Goal: Task Accomplishment & Management: Complete application form

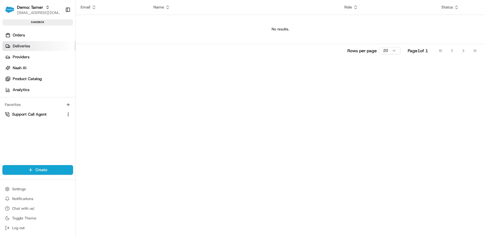
click at [42, 49] on link "Deliveries" at bounding box center [38, 46] width 73 height 10
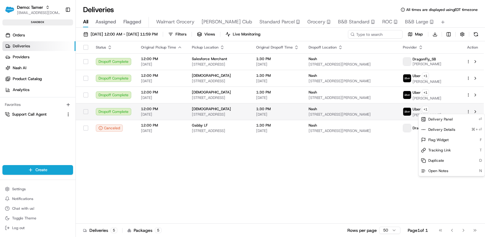
click at [469, 111] on html "Demo: Tamer tamer@usenash.com Toggle Sidebar sandbox Orders Deliveries Provider…" at bounding box center [242, 118] width 485 height 237
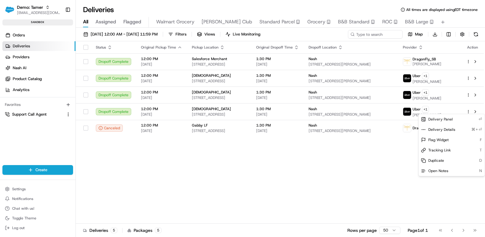
click at [382, 106] on html "Demo: Tamer tamer@usenash.com Toggle Sidebar sandbox Orders Deliveries Provider…" at bounding box center [242, 118] width 485 height 237
click at [382, 106] on div "Nash" at bounding box center [351, 108] width 85 height 5
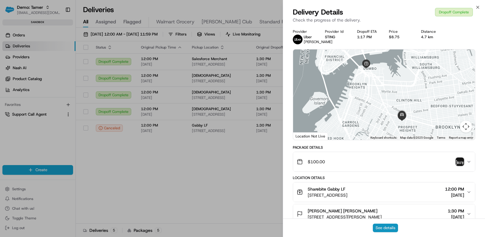
click at [387, 225] on button "See details" at bounding box center [385, 227] width 25 height 8
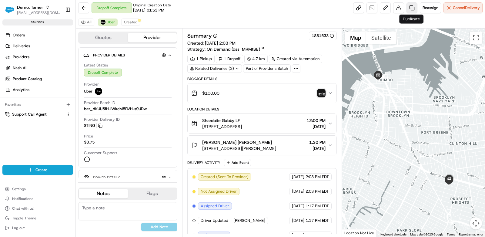
click at [410, 7] on link at bounding box center [412, 7] width 11 height 11
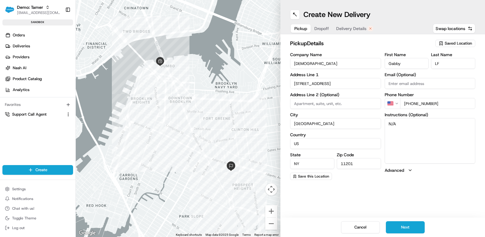
drag, startPoint x: 340, startPoint y: 66, endPoint x: 260, endPoint y: 58, distance: 79.8
click at [260, 58] on div "← Move left → Move right ↑ Move up ↓ Move down + Zoom in - Zoom out Home Jump l…" at bounding box center [280, 118] width 409 height 237
type input "Salesforce Merchant"
click at [416, 226] on button "Next" at bounding box center [405, 227] width 39 height 12
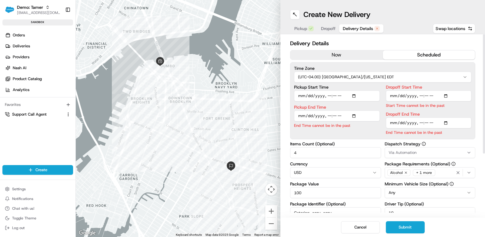
click at [356, 96] on input "Pickup Start Time" at bounding box center [337, 95] width 86 height 11
type input "[DATE]T12:00"
click at [379, 204] on label "Package Identifier (Optional)" at bounding box center [335, 204] width 91 height 4
click at [379, 207] on input "Catering_copy_copy" at bounding box center [335, 212] width 91 height 11
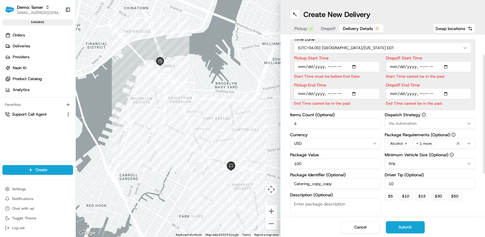
click at [356, 93] on input "Pickup End Time" at bounding box center [337, 93] width 86 height 11
type input "[DATE]T12:55"
click at [421, 65] on input "Dropoff Start Time" at bounding box center [429, 66] width 86 height 11
click at [405, 66] on input "Dropoff Start Time" at bounding box center [429, 66] width 86 height 11
click at [450, 65] on input "Dropoff Start Time" at bounding box center [429, 66] width 86 height 11
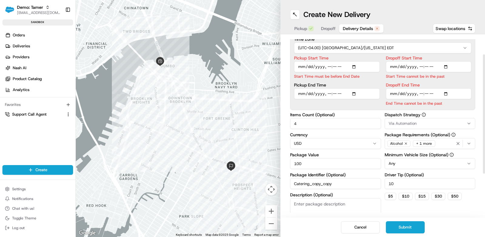
type input "[DATE]T13:00"
click at [475, 57] on div "Time Zone (UTC-04.00) [GEOGRAPHIC_DATA]/[US_STATE] EDT Pickup Start Time Start …" at bounding box center [382, 71] width 185 height 77
click at [448, 92] on input "Dropoff End Time" at bounding box center [429, 93] width 86 height 11
type input "[DATE]T13:30"
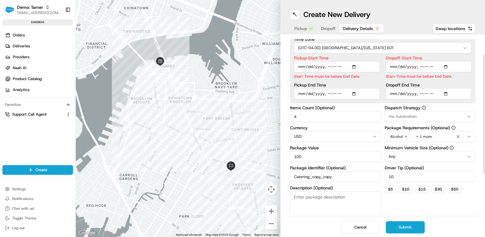
click at [386, 88] on div "Dropoff End Time" at bounding box center [429, 91] width 86 height 16
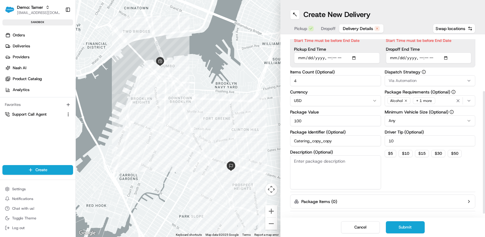
scroll to position [87, 0]
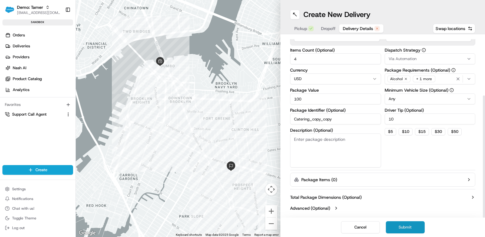
click at [411, 227] on button "Submit" at bounding box center [405, 227] width 39 height 12
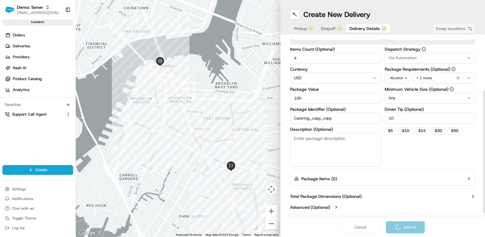
scroll to position [80, 0]
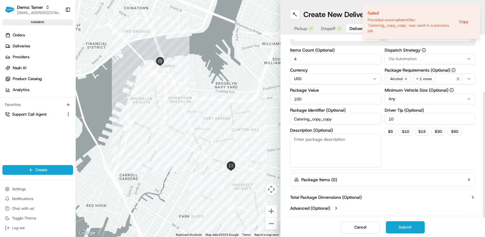
click at [368, 69] on label "Currency" at bounding box center [335, 70] width 91 height 4
drag, startPoint x: 342, startPoint y: 116, endPoint x: 241, endPoint y: 117, distance: 100.3
click at [241, 117] on div "← Move left → Move right ↑ Move up ↓ Move down + Zoom in - Zoom out Home Jump l…" at bounding box center [280, 118] width 409 height 237
click at [386, 149] on div "Dispatch Strategy Via Automation Package Requirements (Optional) Alcohol + 1 mo…" at bounding box center [430, 107] width 91 height 119
click at [414, 223] on button "Submit" at bounding box center [405, 227] width 39 height 12
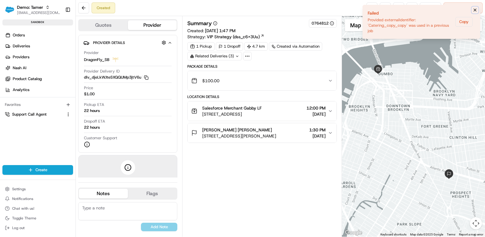
click at [477, 9] on icon "Notifications (F8)" at bounding box center [475, 10] width 5 height 5
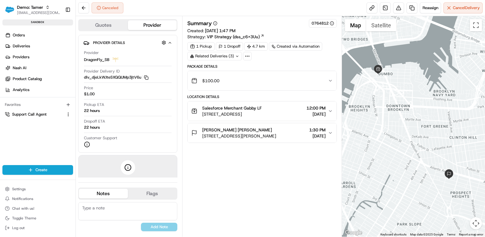
click at [270, 180] on div "Summary 0764812 Created: [DATE] 1:47 PM Strategy: VIP Strategy (dss_c6X3Uu) 1 P…" at bounding box center [261, 126] width 149 height 214
